Goal: Transaction & Acquisition: Purchase product/service

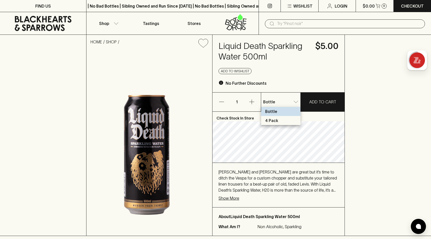
click at [290, 122] on li "4 Pack" at bounding box center [280, 120] width 39 height 9
type input "1"
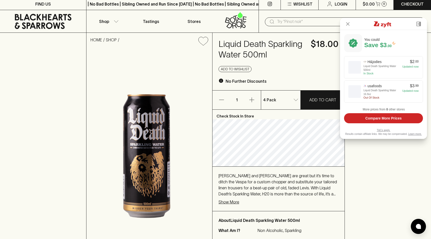
scroll to position [4, 0]
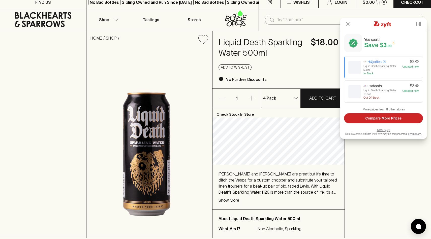
click at [385, 71] on div "Liquid Death Sparkling Water 500ml" at bounding box center [382, 68] width 36 height 8
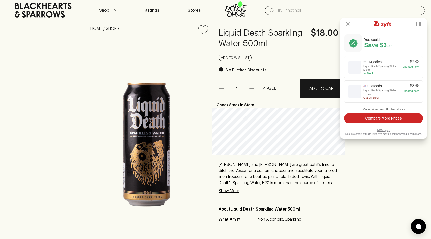
click at [277, 52] on div "Liquid Death Sparkling Water 500ml $18.00 Add to wishlist No Further Discounts" at bounding box center [279, 49] width 132 height 57
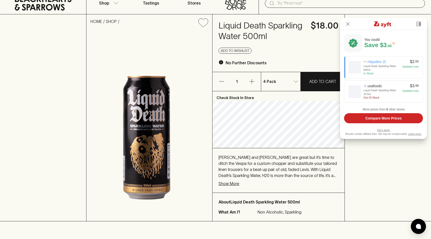
scroll to position [22, 0]
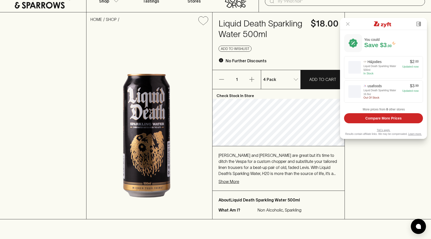
click at [349, 25] on button at bounding box center [348, 24] width 16 height 12
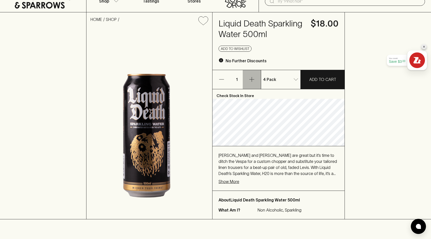
click at [253, 81] on icon "button" at bounding box center [252, 79] width 6 height 6
click at [220, 82] on icon "button" at bounding box center [222, 79] width 6 height 6
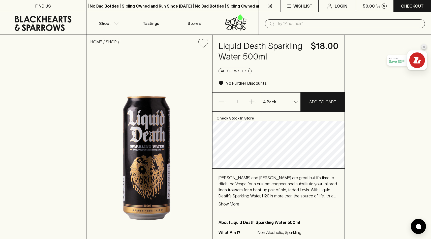
click at [233, 49] on h4 "Liquid Death Sparkling Water 500ml" at bounding box center [262, 51] width 86 height 21
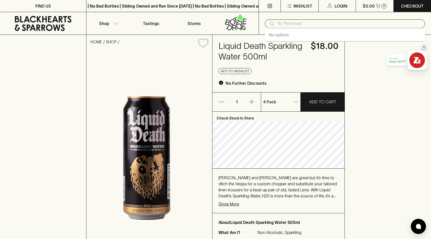
click at [286, 24] on input "text" at bounding box center [349, 24] width 144 height 8
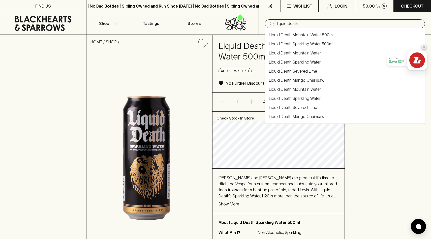
type input "liquid death"
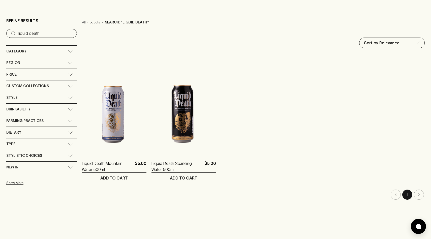
scroll to position [60, 0]
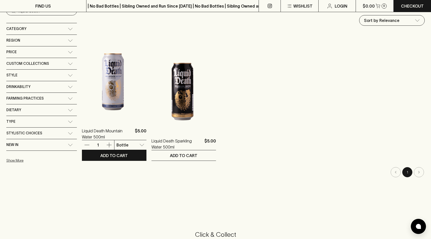
click at [114, 98] on img at bounding box center [114, 76] width 65 height 88
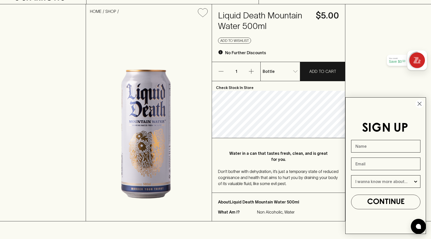
scroll to position [31, 0]
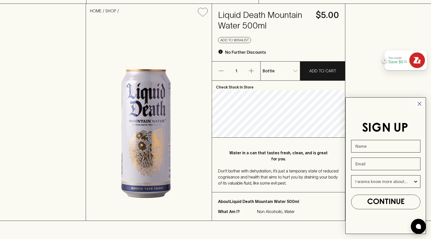
click at [252, 73] on icon "button" at bounding box center [251, 71] width 6 height 6
click at [290, 90] on li "4 Pack" at bounding box center [280, 89] width 39 height 9
type input "1"
click at [287, 31] on h4 "Liquid Death Mountain Water 500ml" at bounding box center [261, 20] width 87 height 21
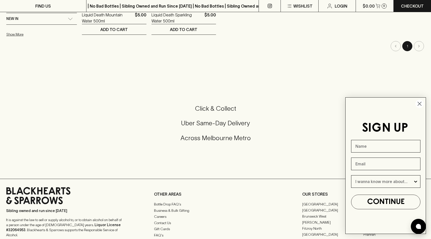
scroll to position [187, 0]
